Goal: Task Accomplishment & Management: Complete application form

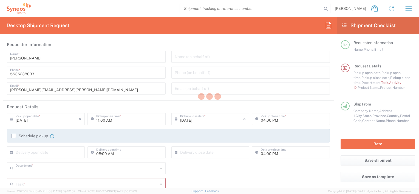
type input "4510"
type input "[GEOGRAPHIC_DATA]"
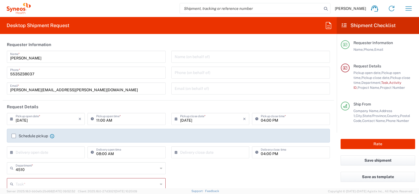
type input "INC Research Clin Svcs [GEOGRAPHIC_DATA]"
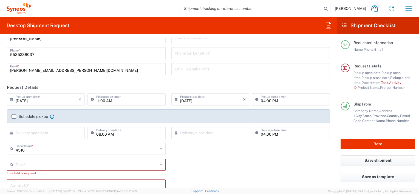
scroll to position [82, 0]
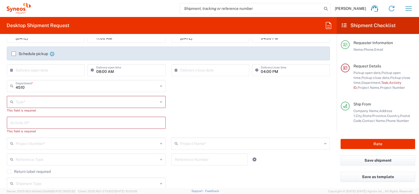
drag, startPoint x: 15, startPoint y: 54, endPoint x: 16, endPoint y: 59, distance: 4.7
click at [15, 54] on label "Schedule pickup" at bounding box center [30, 54] width 36 height 4
click at [14, 54] on input "Schedule pickup" at bounding box center [14, 54] width 0 height 0
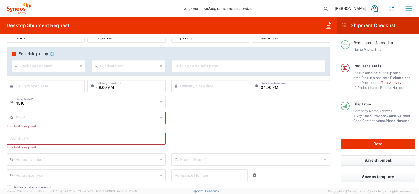
scroll to position [55, 0]
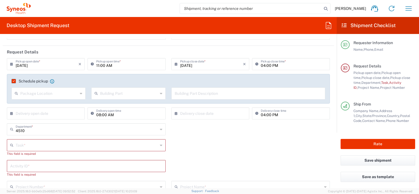
click at [11, 64] on icon at bounding box center [12, 64] width 5 height 9
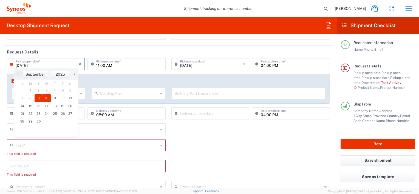
click at [46, 100] on span "10" at bounding box center [47, 98] width 8 height 8
type input "[DATE]"
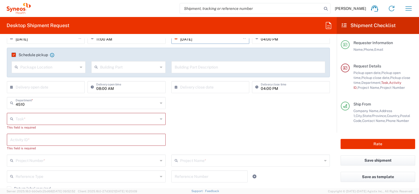
scroll to position [110, 0]
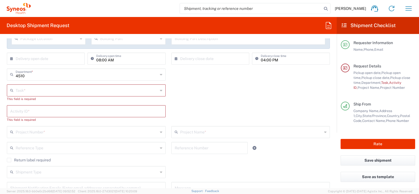
click at [76, 93] on input "text" at bounding box center [87, 90] width 142 height 10
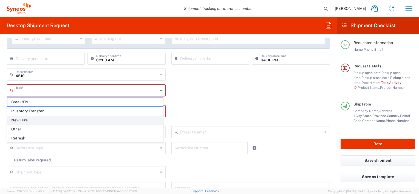
click at [53, 122] on span "New Hire" at bounding box center [85, 120] width 156 height 9
type input "New Hire"
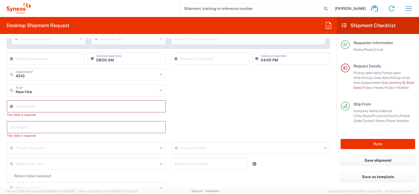
drag, startPoint x: 37, startPoint y: 110, endPoint x: 154, endPoint y: 7, distance: 155.3
click at [37, 110] on input "text" at bounding box center [88, 106] width 144 height 10
click at [88, 148] on span "17" at bounding box center [87, 148] width 8 height 8
type input "[DATE]"
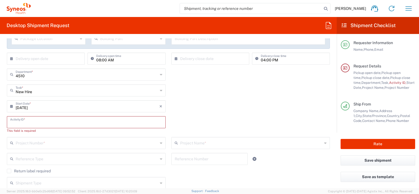
click at [63, 122] on input "text" at bounding box center [86, 122] width 152 height 10
paste input "SCTASK2703990"
type input "SCTASK2703990"
click at [205, 113] on div "[DATE] × Start Date * Cancel Apply" at bounding box center [168, 108] width 329 height 16
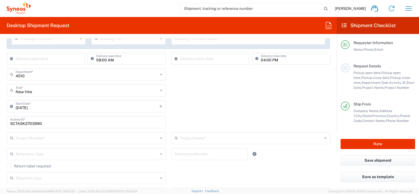
scroll to position [192, 0]
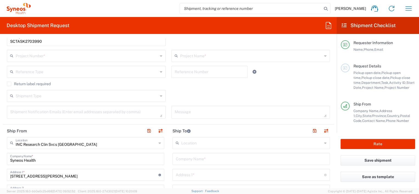
click at [112, 59] on input "text" at bounding box center [87, 56] width 142 height 10
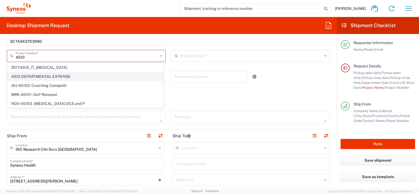
click at [86, 78] on span "4510 DEPARTMENTAL EXPENSE" at bounding box center [85, 76] width 156 height 9
type input "4510 DEPARTMENTAL EXPENSE"
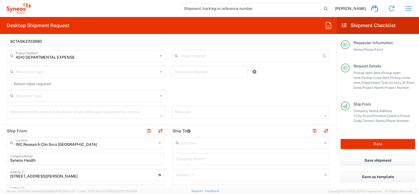
type input "4510 DEPARTMENTAL EXPENSE"
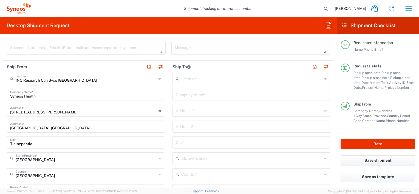
scroll to position [247, 0]
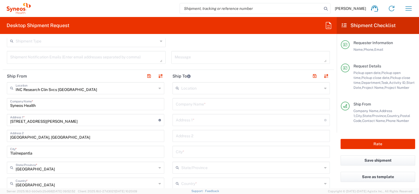
click at [212, 122] on input "text" at bounding box center [250, 120] width 148 height 10
paste input "Primera Privada de 20 de Noviembre #10"
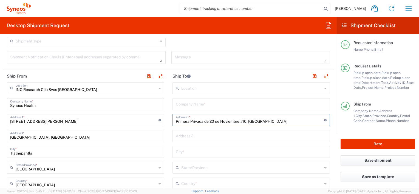
type input "Primera Privada de 20 de Noviembre #10, [GEOGRAPHIC_DATA]"
click at [239, 103] on input "text" at bounding box center [251, 104] width 151 height 10
type input "Home"
click at [226, 136] on input "text" at bounding box center [251, 136] width 151 height 10
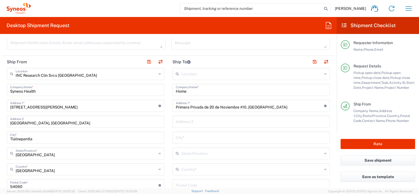
scroll to position [274, 0]
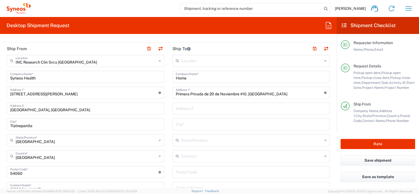
click at [222, 126] on input "text" at bounding box center [251, 124] width 151 height 10
type input "[GEOGRAPHIC_DATA]"
click at [208, 156] on input "text" at bounding box center [251, 156] width 141 height 10
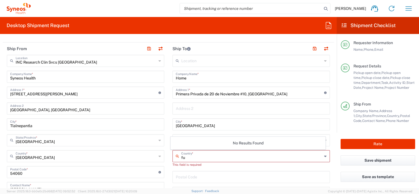
type input "f"
type input "D"
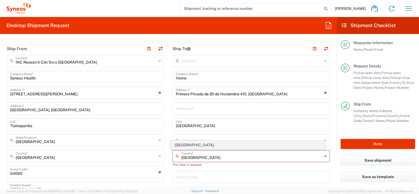
click at [206, 145] on span "[GEOGRAPHIC_DATA]" at bounding box center [248, 145] width 154 height 9
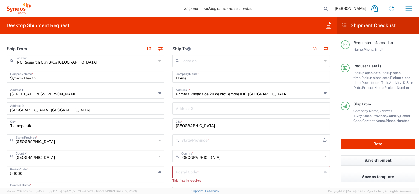
type input "[GEOGRAPHIC_DATA]"
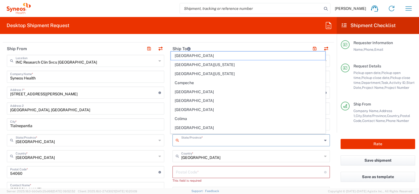
click at [205, 139] on input "text" at bounding box center [251, 140] width 141 height 10
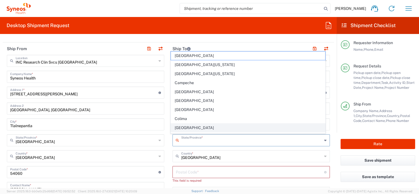
click at [202, 126] on span "[GEOGRAPHIC_DATA]" at bounding box center [248, 128] width 154 height 9
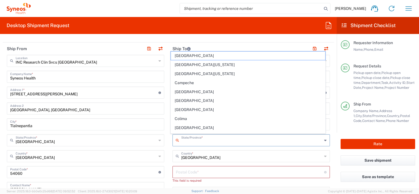
type input "[GEOGRAPHIC_DATA]"
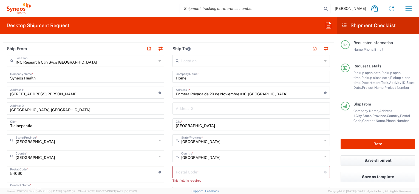
click at [203, 173] on input "undefined" at bounding box center [250, 172] width 148 height 10
paste input "34000"
type input "34000"
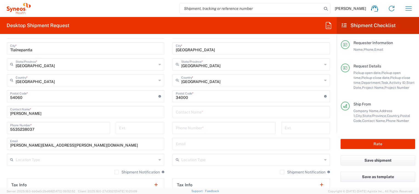
scroll to position [357, 0]
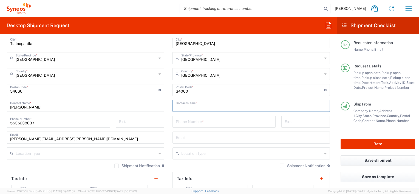
click at [244, 103] on input "text" at bounding box center [251, 106] width 151 height 10
click at [219, 103] on input "text" at bounding box center [251, 106] width 151 height 10
type input "[PERSON_NAME]"
click at [209, 121] on input "tel" at bounding box center [224, 122] width 97 height 10
click at [230, 124] on input "tel" at bounding box center [224, 122] width 97 height 10
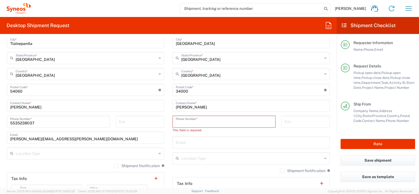
paste input "[PHONE_NUMBER]"
type input "[PHONE_NUMBER]"
click at [197, 139] on input "text" at bounding box center [251, 137] width 151 height 10
paste input "[EMAIL_ADDRESS][DOMAIN_NAME]"
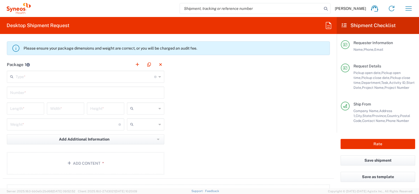
scroll to position [521, 0]
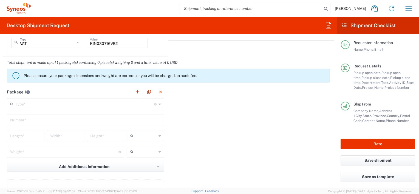
type input "[EMAIL_ADDRESS][DOMAIN_NAME]"
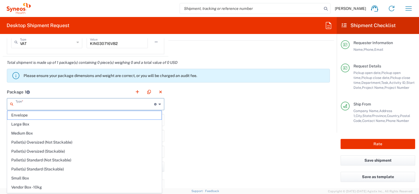
click at [46, 101] on input "text" at bounding box center [85, 104] width 139 height 10
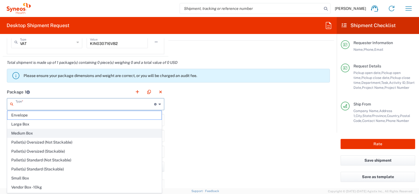
click at [40, 132] on span "Medium Box" at bounding box center [84, 133] width 154 height 9
type input "Medium Box"
type input "13"
type input "11.5"
type input "2.5"
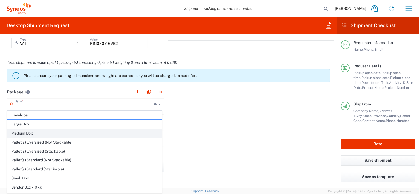
type input "in"
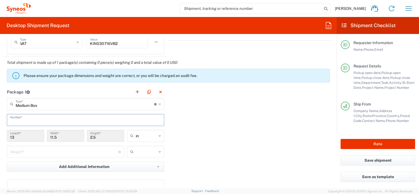
click at [61, 122] on input "text" at bounding box center [85, 120] width 151 height 10
type input "1"
click at [141, 134] on input "text" at bounding box center [146, 136] width 21 height 9
click at [134, 157] on span "cm" at bounding box center [144, 156] width 36 height 9
type input "33.02"
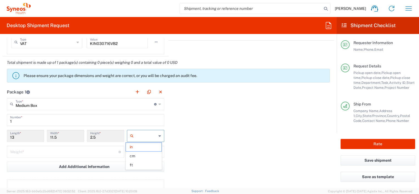
type input "29.21"
type input "6.35"
type input "cm"
click at [156, 151] on div at bounding box center [145, 152] width 37 height 12
click at [144, 152] on input "text" at bounding box center [146, 152] width 21 height 9
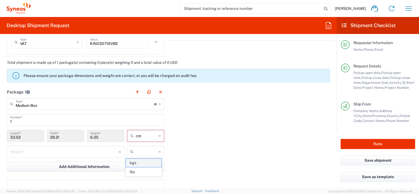
click at [140, 163] on span "kgs" at bounding box center [144, 163] width 36 height 9
type input "kgs"
click at [75, 151] on input "number" at bounding box center [64, 152] width 108 height 10
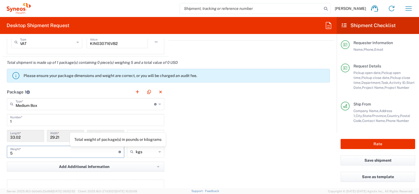
type input "5"
click at [210, 162] on div "Package 1 Medium Box Type * Material used to package goods Envelope Large Box M…" at bounding box center [168, 146] width 331 height 120
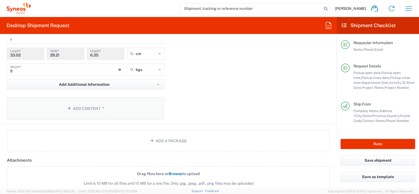
scroll to position [576, 0]
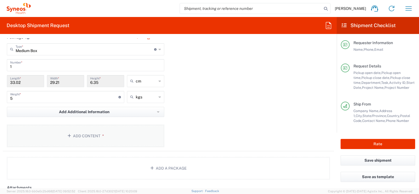
click at [93, 127] on button "Add Content *" at bounding box center [85, 136] width 157 height 22
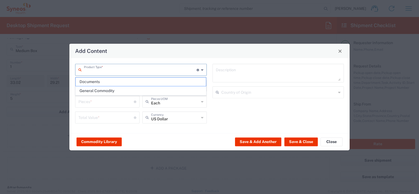
click at [131, 71] on input "text" at bounding box center [140, 70] width 113 height 10
click at [125, 90] on span "General Commodity" at bounding box center [141, 91] width 131 height 9
type input "General Commodity"
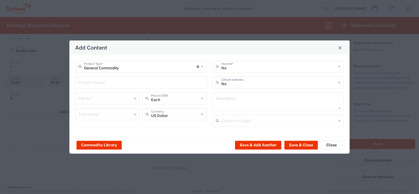
click at [124, 83] on input "text" at bounding box center [140, 82] width 125 height 10
click at [127, 97] on div "Lenovo T15 Laptop" at bounding box center [141, 95] width 131 height 9
type input "Lenovo T15 Laptop"
type textarea "Lenovo T15 Laptop"
type input "[GEOGRAPHIC_DATA]"
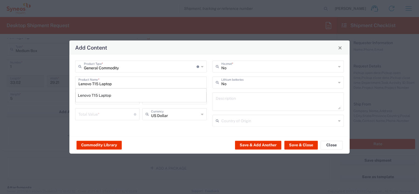
type input "Yes"
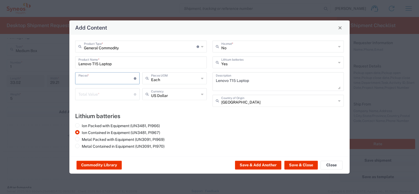
click at [107, 80] on input "number" at bounding box center [105, 78] width 55 height 10
type input "1"
click at [182, 82] on input "text" at bounding box center [175, 78] width 48 height 10
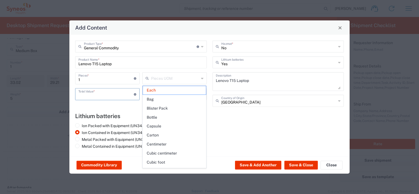
click at [113, 92] on input "number" at bounding box center [105, 94] width 55 height 10
type input "Each"
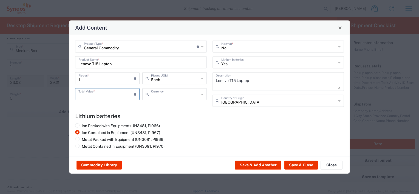
click at [179, 98] on input "text" at bounding box center [175, 94] width 48 height 10
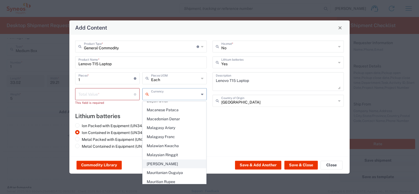
scroll to position [823, 0]
click at [168, 177] on span "Mexican Peso" at bounding box center [174, 181] width 63 height 9
type input "Mexican Peso"
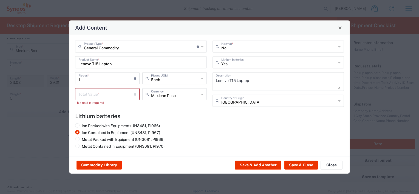
click at [103, 97] on input "number" at bounding box center [105, 94] width 55 height 10
click at [82, 95] on input "20000" at bounding box center [105, 94] width 55 height 10
type input "20000"
click at [171, 115] on h4 "Lithium batteries" at bounding box center [209, 116] width 269 height 7
click at [296, 163] on button "Save & Close" at bounding box center [300, 165] width 33 height 9
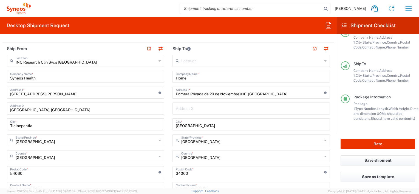
scroll to position [78, 0]
click at [392, 144] on button "Rate" at bounding box center [378, 144] width 75 height 10
type input "4510 DEPARTMENTAL EXPENSE"
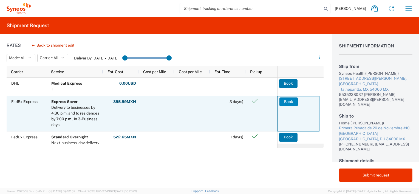
click at [292, 102] on button "Book" at bounding box center [289, 101] width 18 height 9
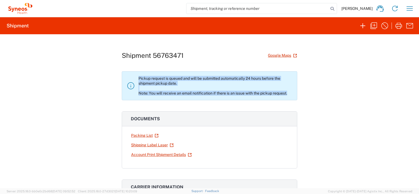
drag, startPoint x: 290, startPoint y: 93, endPoint x: 137, endPoint y: 74, distance: 154.8
click at [137, 74] on agx-banner "Pickup request is queued and will be submitted automatically 24 hours before th…" at bounding box center [210, 85] width 176 height 29
copy p "Pickup request is queued and will be submitted automatically 24 hours before th…"
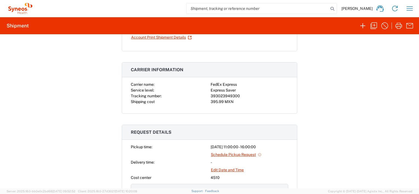
scroll to position [165, 0]
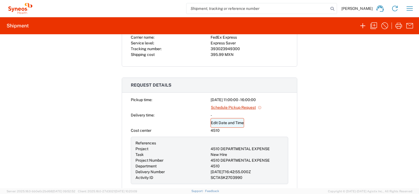
click at [230, 122] on link "Edit Date and Time" at bounding box center [227, 123] width 33 height 10
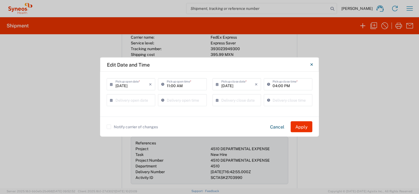
click at [168, 87] on input "11:00 AM" at bounding box center [185, 84] width 36 height 10
type input "01:00 AM"
click at [314, 63] on button "Close" at bounding box center [311, 64] width 11 height 11
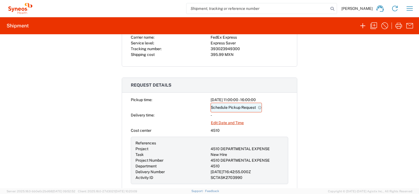
click at [239, 107] on link "Schedule Pickup Request" at bounding box center [236, 108] width 51 height 10
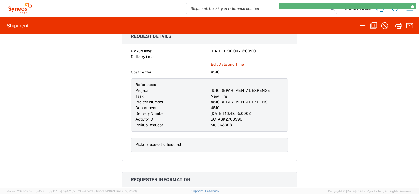
scroll to position [110, 0]
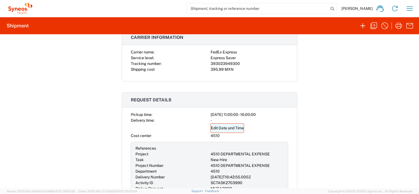
click at [227, 128] on link "Edit Date and Time" at bounding box center [227, 128] width 33 height 10
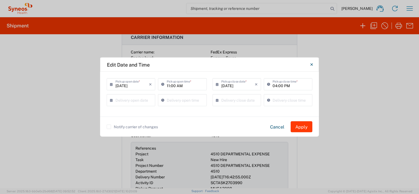
click at [308, 126] on button "Apply" at bounding box center [302, 127] width 22 height 11
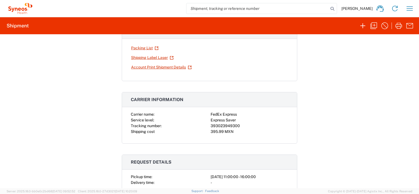
scroll to position [0, 0]
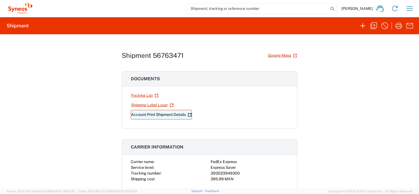
click at [146, 112] on link "Account Print Shipment Details" at bounding box center [161, 115] width 61 height 10
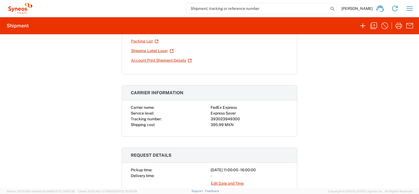
scroll to position [55, 0]
click at [217, 120] on div "393023949300" at bounding box center [250, 119] width 78 height 6
click at [218, 117] on div "393023949300" at bounding box center [250, 119] width 78 height 6
copy div "393023949300"
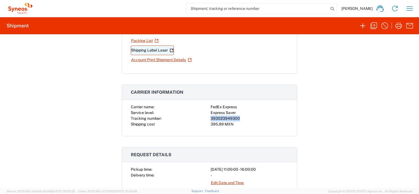
click at [150, 52] on link "Shipping Label Laser" at bounding box center [152, 51] width 43 height 10
